Goal: Register for event/course

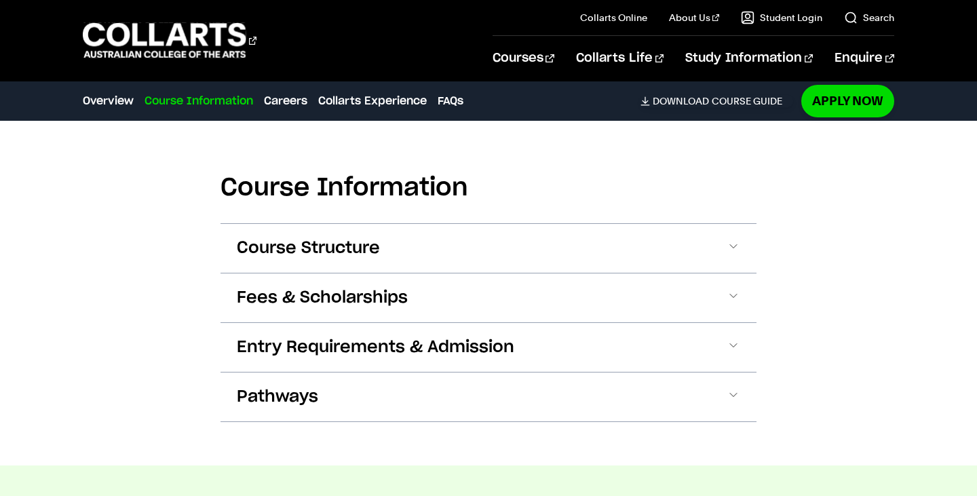
scroll to position [1343, 0]
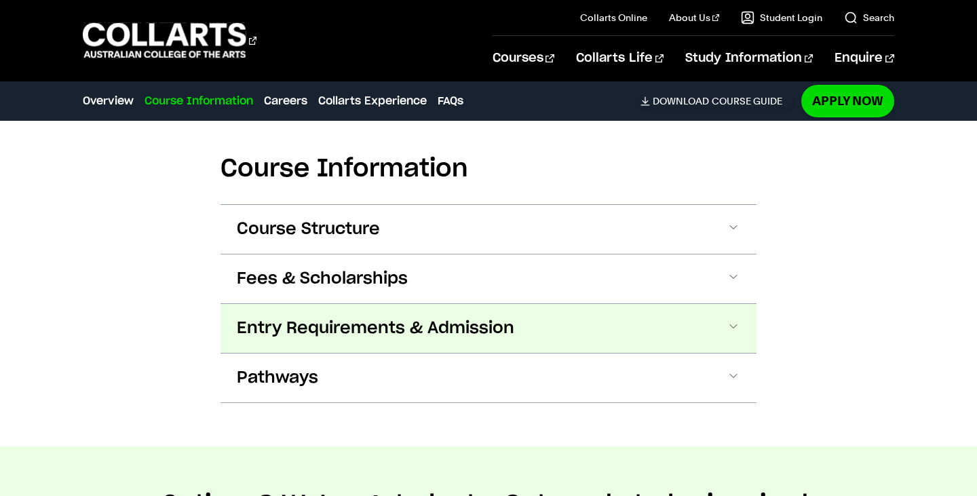
click at [332, 318] on span "Entry Requirements & Admission" at bounding box center [376, 329] width 278 height 22
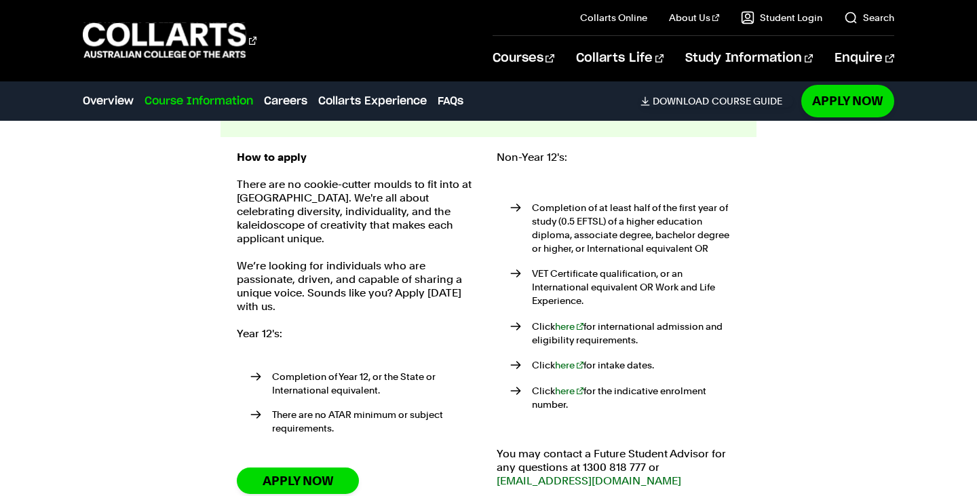
scroll to position [1561, 0]
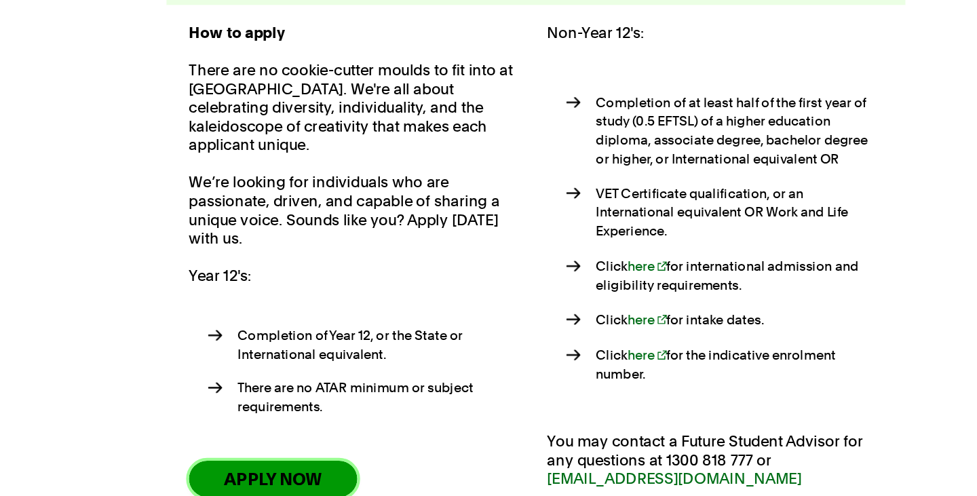
click at [322, 465] on link "Apply Now" at bounding box center [298, 478] width 122 height 26
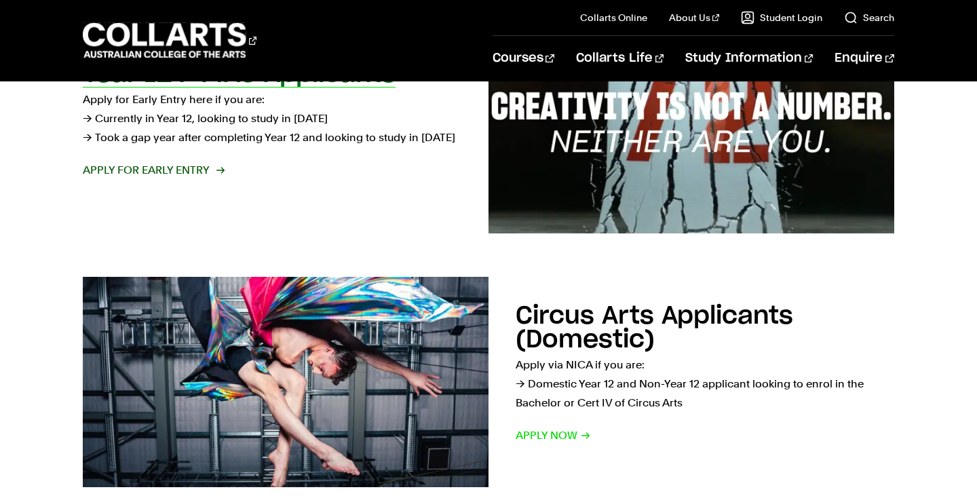
scroll to position [585, 0]
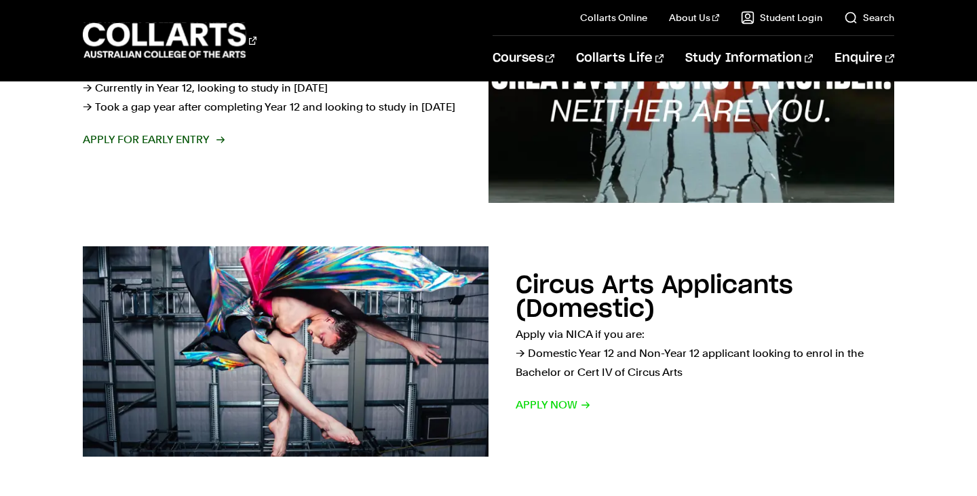
click at [165, 144] on span "Apply for Early Entry" at bounding box center [153, 139] width 140 height 19
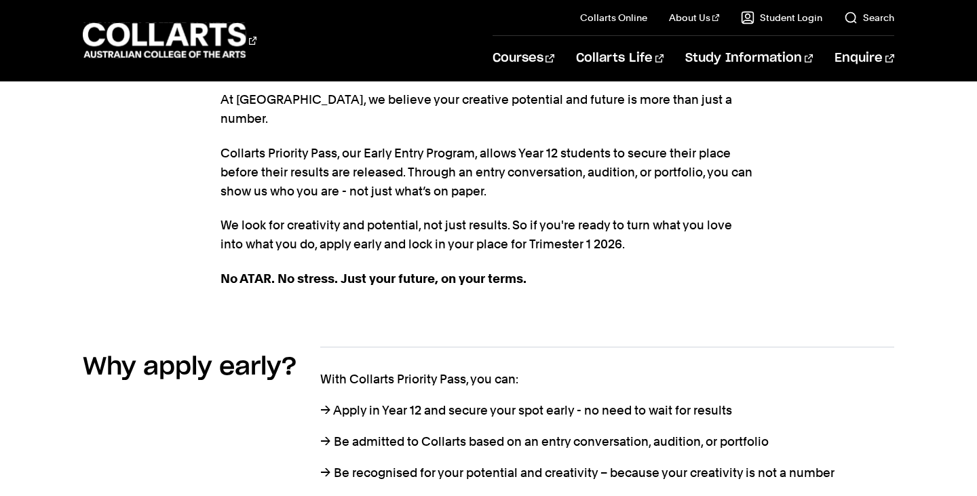
scroll to position [432, 0]
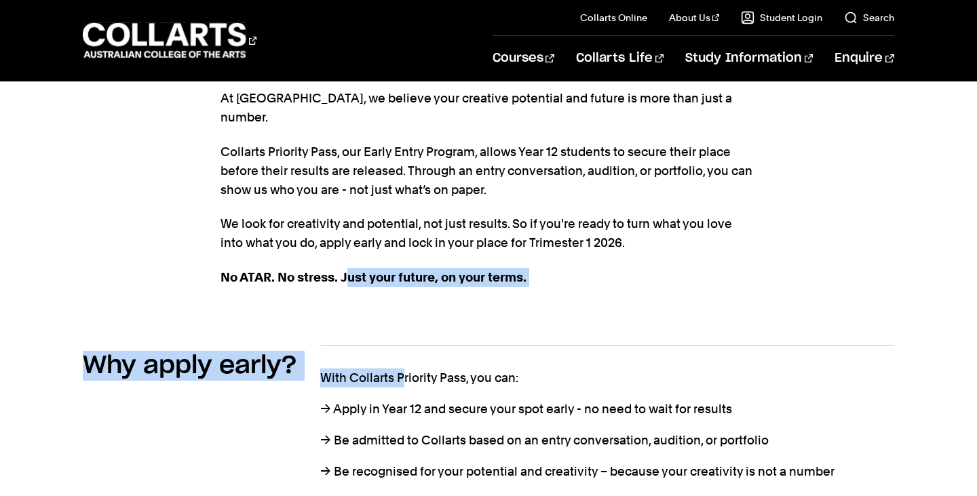
drag, startPoint x: 349, startPoint y: 260, endPoint x: 391, endPoint y: 364, distance: 112.3
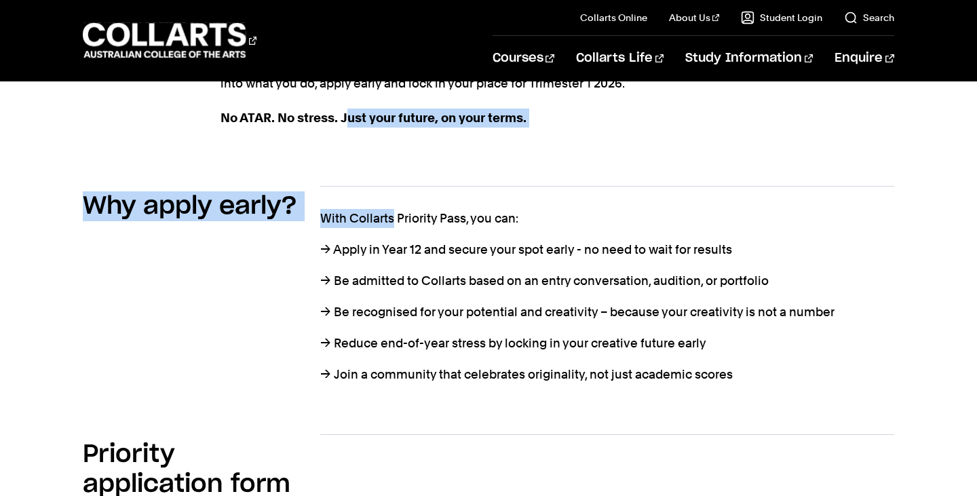
scroll to position [598, 0]
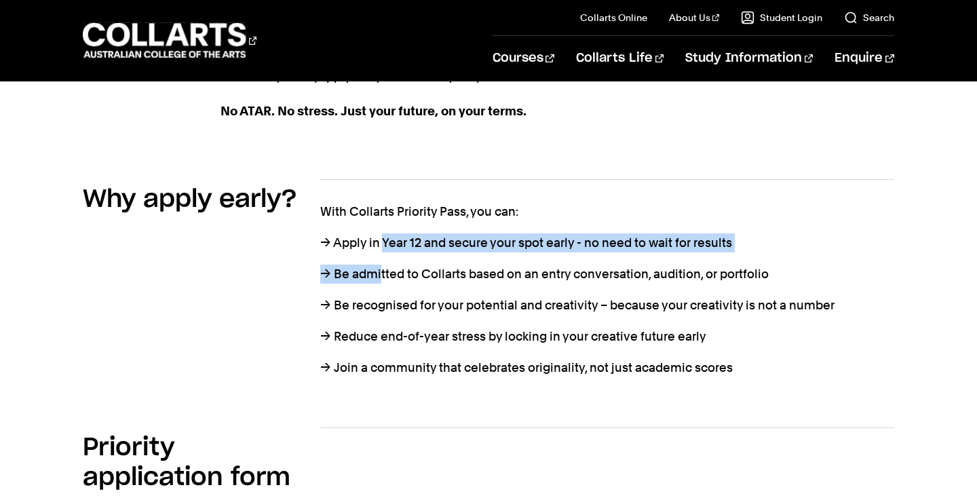
drag, startPoint x: 382, startPoint y: 253, endPoint x: 385, endPoint y: 225, distance: 28.7
click at [385, 225] on div "With Collarts Priority Pass, you can: → Apply in Year 12 and secure your spot e…" at bounding box center [606, 289] width 573 height 175
click at [385, 233] on p "→ Apply in Year 12 and secure your spot early - no need to wait for results" at bounding box center [606, 242] width 573 height 19
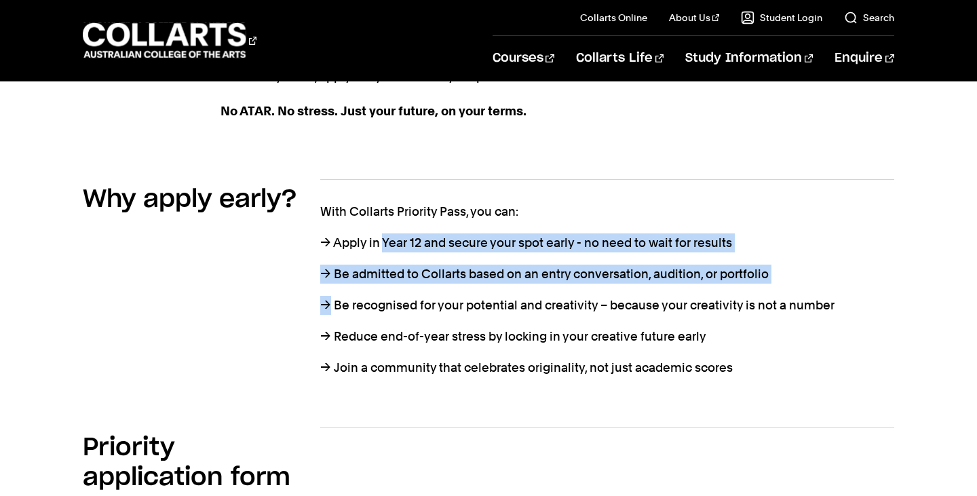
drag, startPoint x: 385, startPoint y: 225, endPoint x: 537, endPoint y: 263, distance: 156.8
click at [537, 263] on div "With Collarts Priority Pass, you can: → Apply in Year 12 and secure your spot e…" at bounding box center [606, 289] width 573 height 175
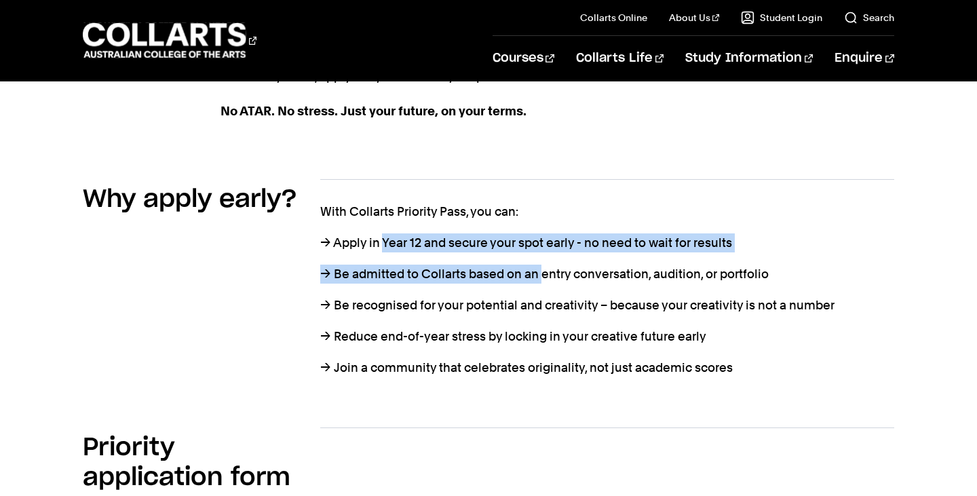
click at [537, 265] on p "→ Be admitted to Collarts based on an entry conversation, audition, or portfolio" at bounding box center [606, 274] width 573 height 19
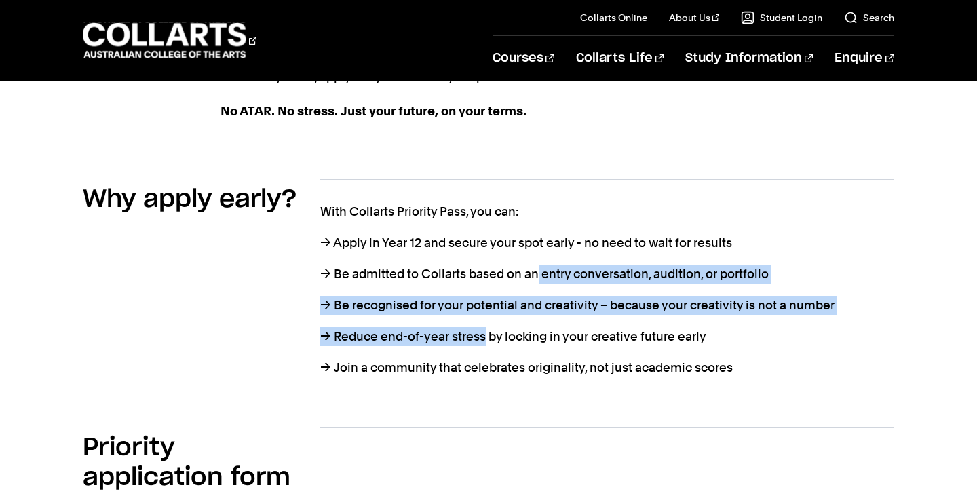
drag, startPoint x: 537, startPoint y: 262, endPoint x: 467, endPoint y: 321, distance: 92.0
click at [467, 321] on div "With Collarts Priority Pass, you can: → Apply in Year 12 and secure your spot e…" at bounding box center [606, 289] width 573 height 175
click at [467, 327] on p "→ Reduce end-of-year stress by locking in your creative future early" at bounding box center [606, 336] width 573 height 19
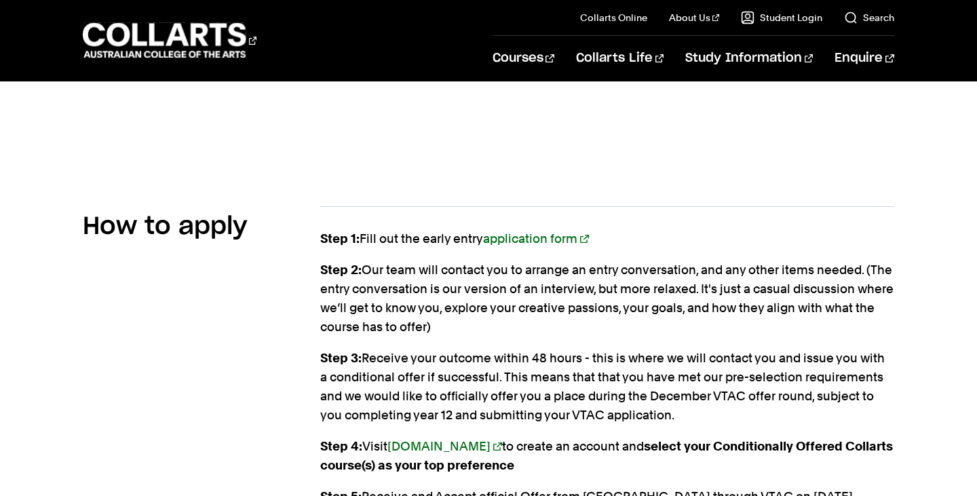
scroll to position [1470, 0]
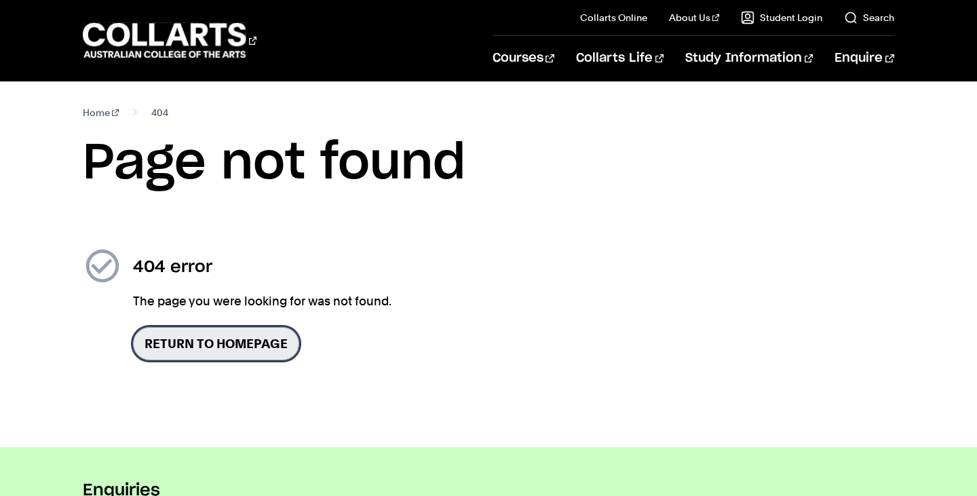
click at [216, 339] on link "Return to homepage" at bounding box center [216, 343] width 166 height 33
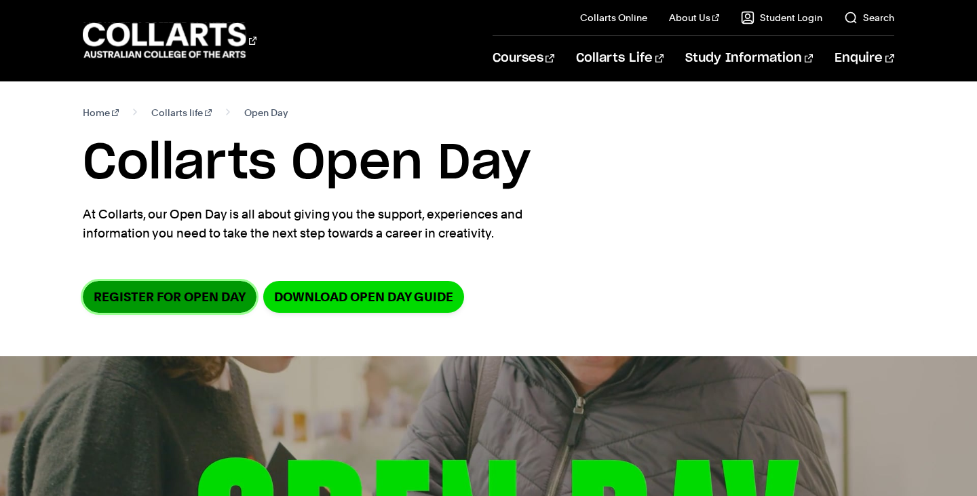
click at [154, 302] on link "Register for Open Day" at bounding box center [170, 297] width 174 height 32
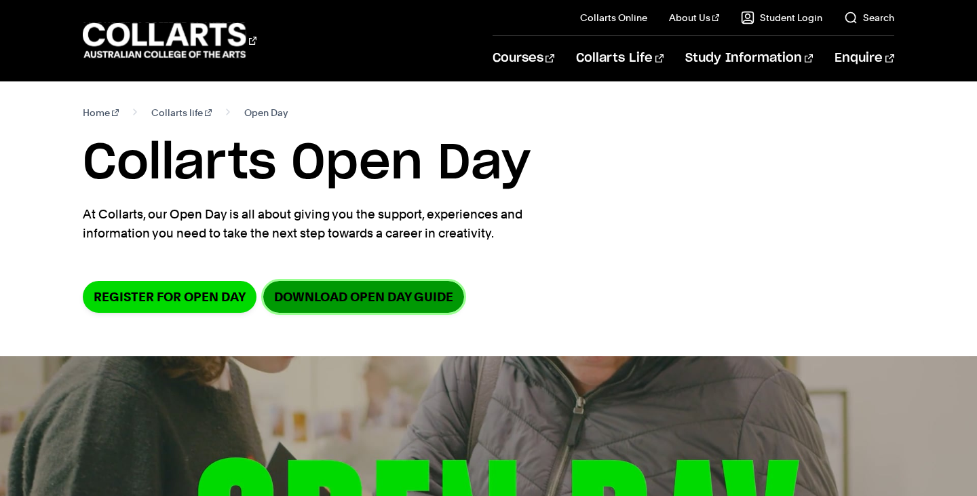
click at [365, 294] on link "DOWNLOAD OPEN DAY GUIDE" at bounding box center [363, 297] width 201 height 32
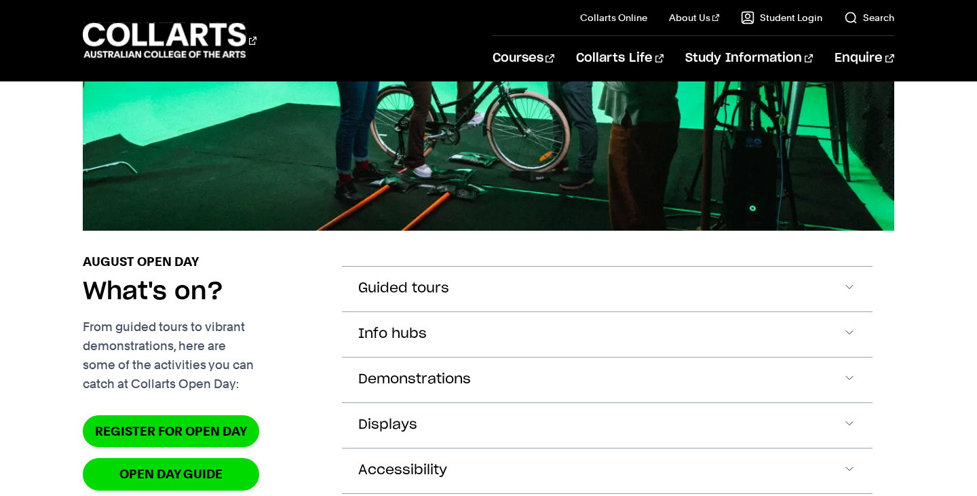
scroll to position [1437, 0]
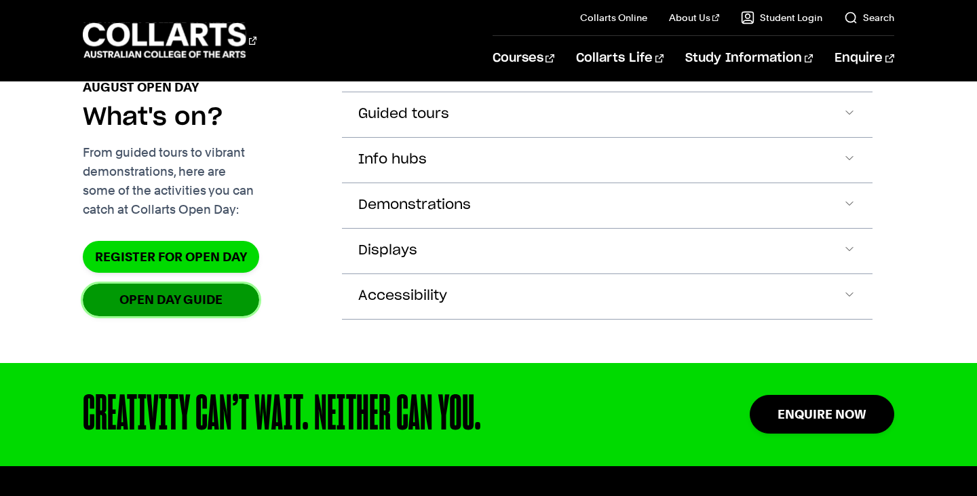
click at [205, 316] on link "OPEN DAY GUIDE" at bounding box center [171, 300] width 176 height 32
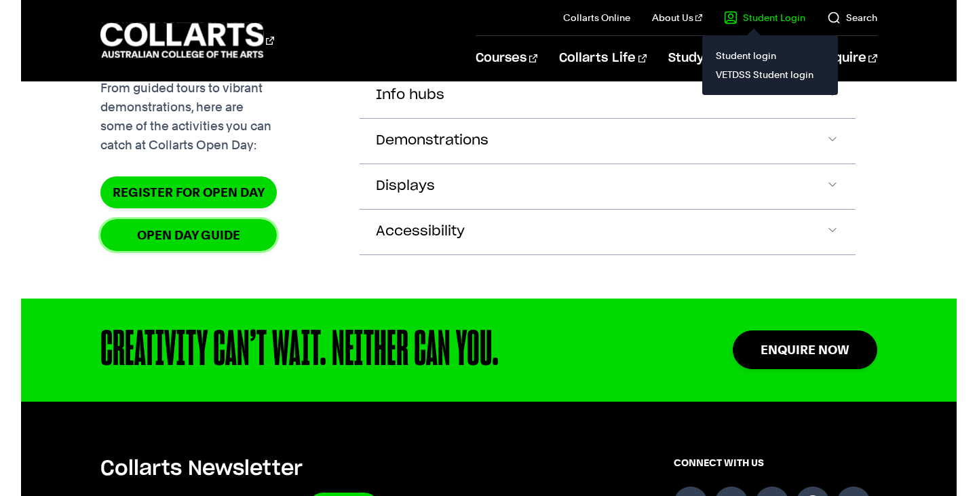
scroll to position [1487, 0]
